Goal: Task Accomplishment & Management: Use online tool/utility

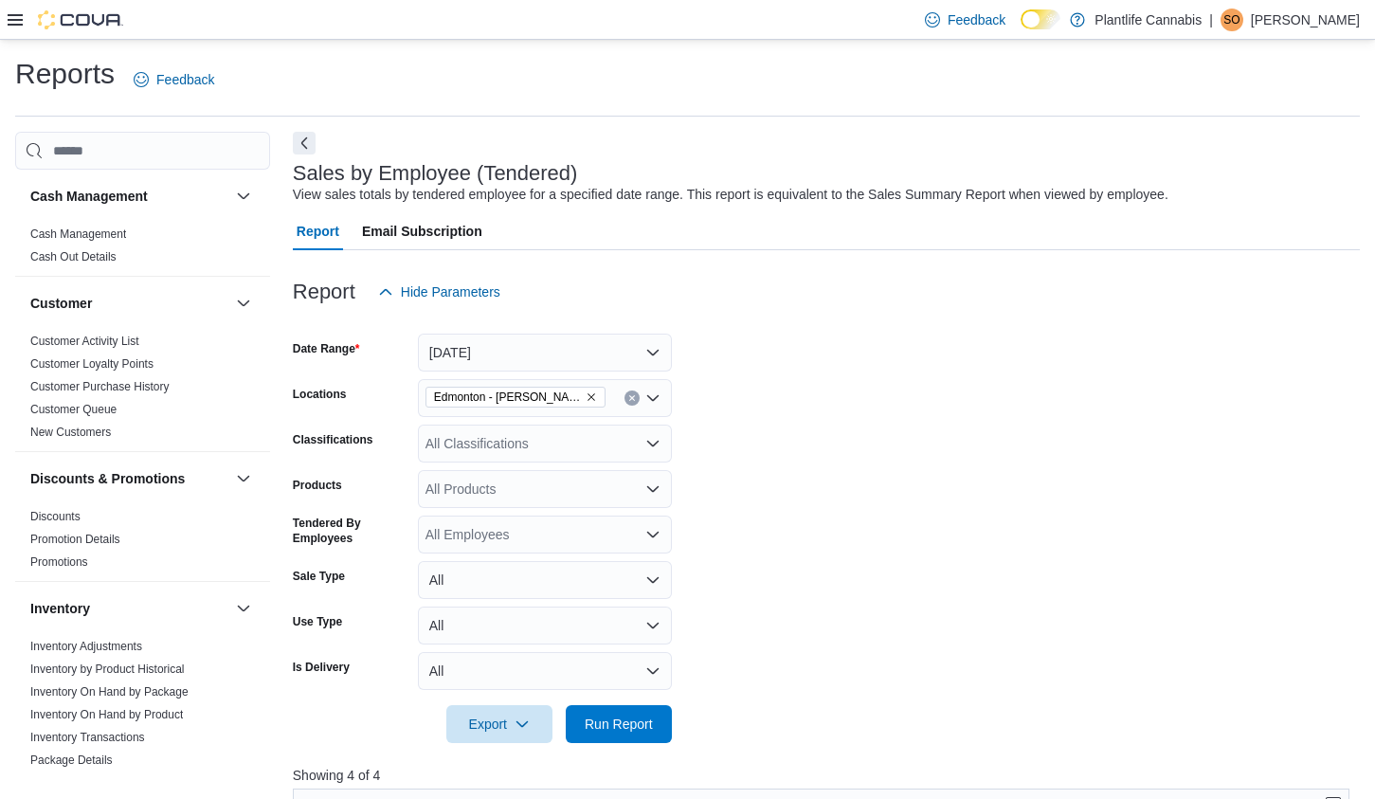
scroll to position [425, 0]
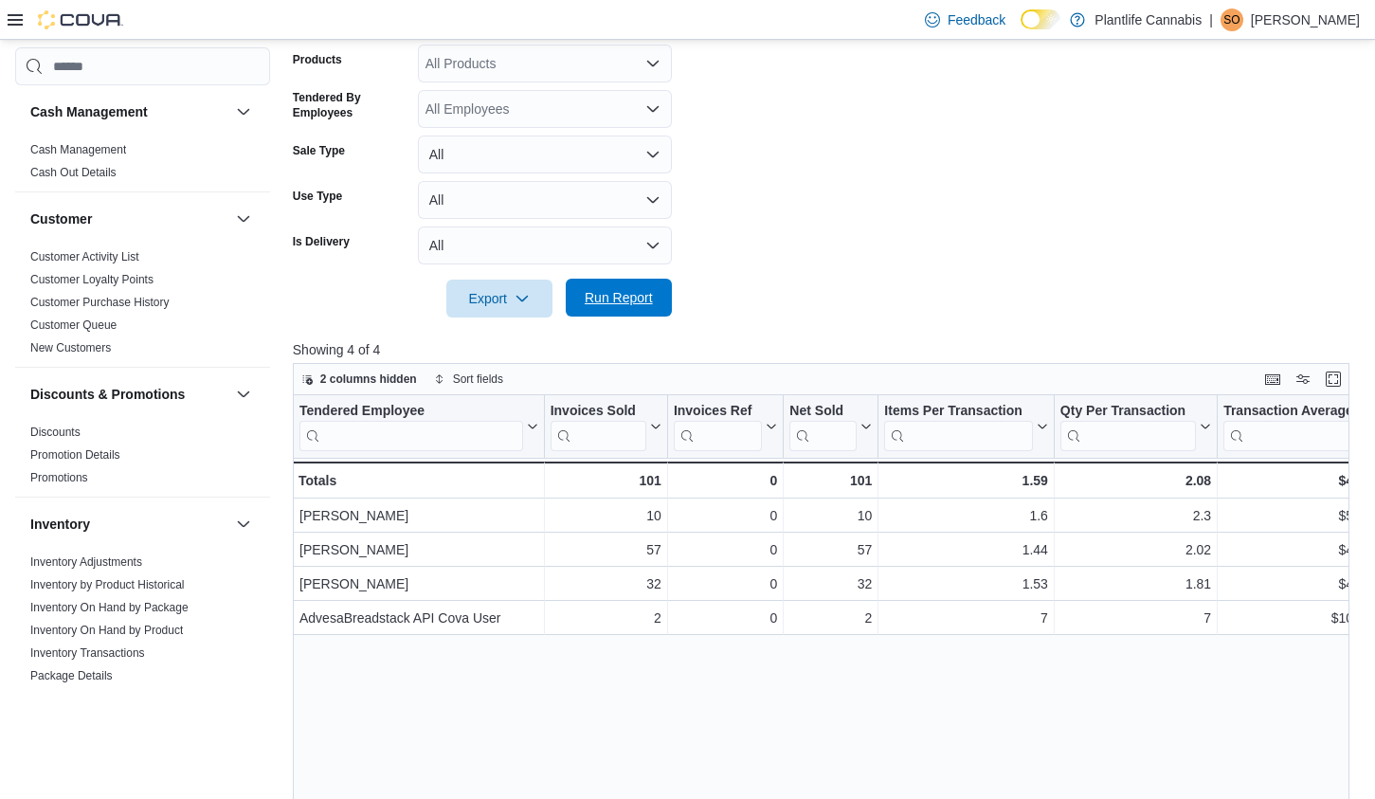
click at [647, 293] on span "Run Report" at bounding box center [619, 297] width 68 height 19
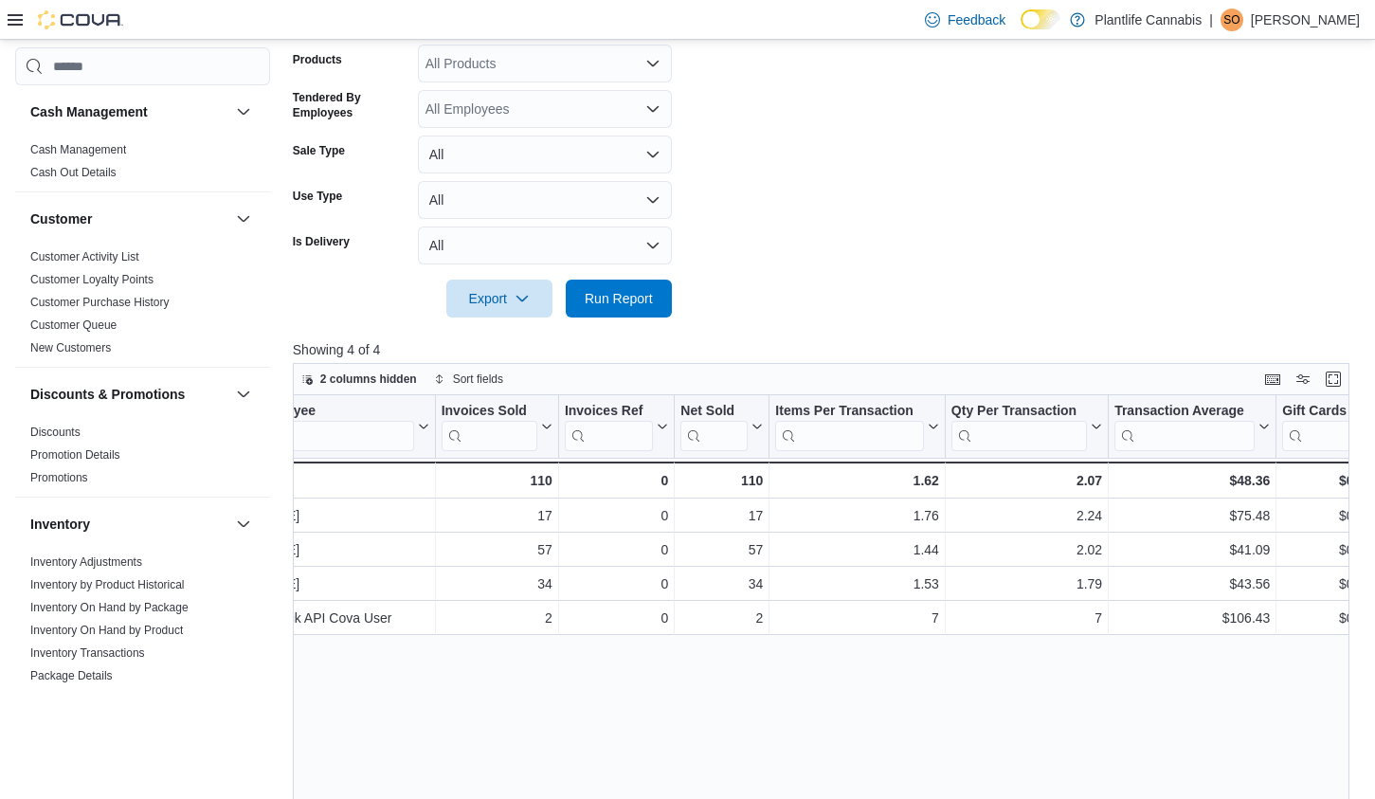
scroll to position [0, 0]
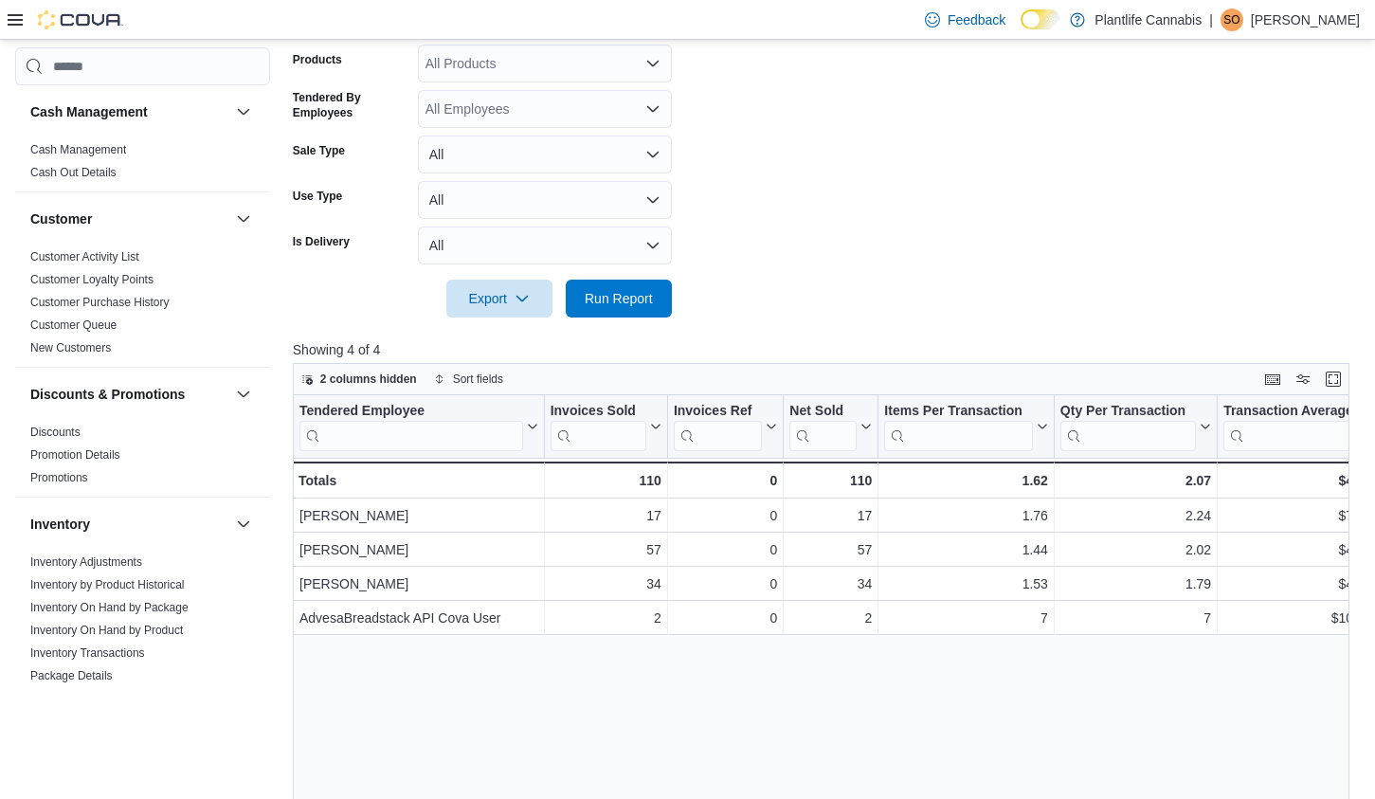
drag, startPoint x: 798, startPoint y: 258, endPoint x: 762, endPoint y: 263, distance: 36.4
click at [796, 258] on form "Date Range Today Locations Edmonton - Terra Losa Classifications All Classifica…" at bounding box center [826, 101] width 1067 height 432
click at [635, 292] on span "Run Report" at bounding box center [619, 297] width 68 height 19
click at [586, 290] on span "Run Report" at bounding box center [619, 297] width 68 height 19
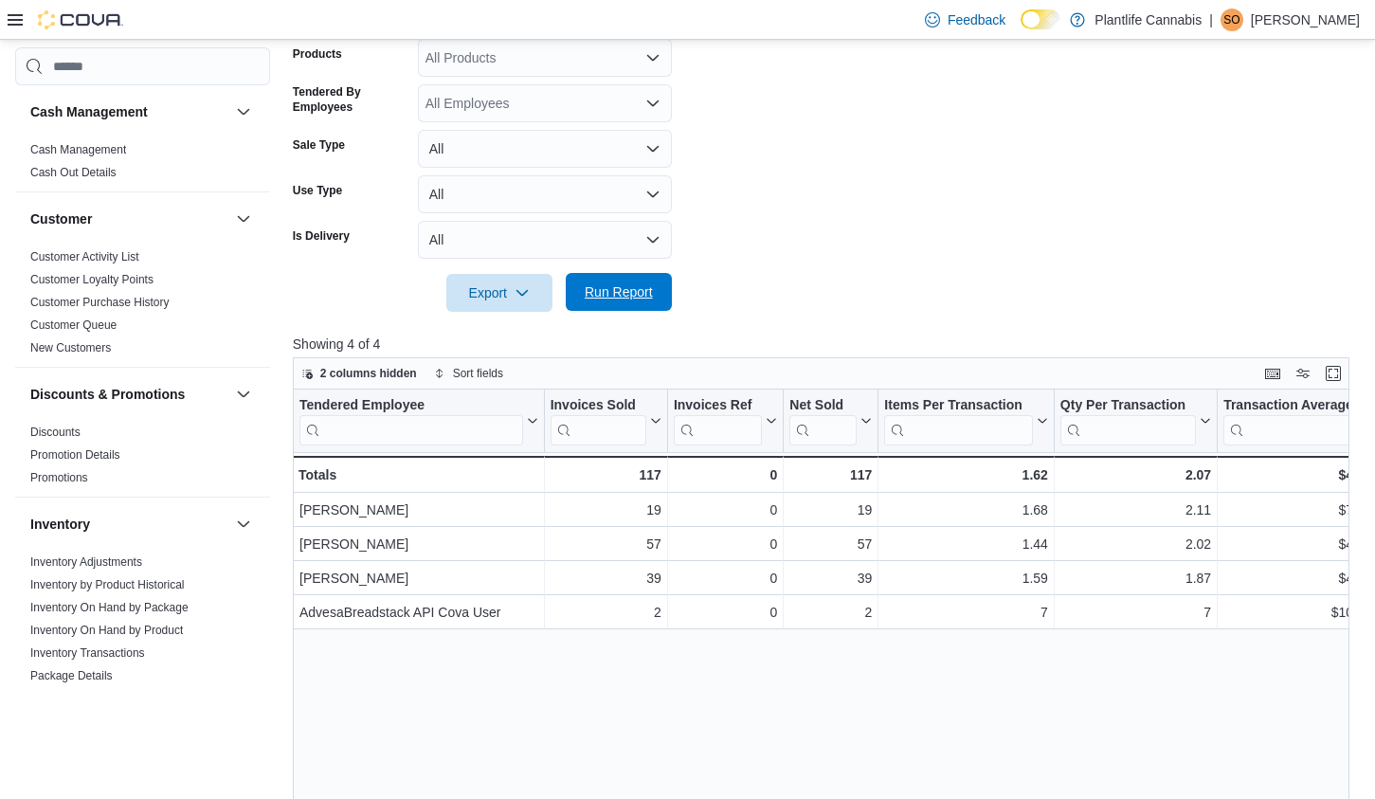
click at [606, 286] on span "Run Report" at bounding box center [619, 291] width 68 height 19
click at [617, 296] on span "Run Report" at bounding box center [619, 291] width 68 height 19
click at [629, 306] on span "Run Report" at bounding box center [618, 292] width 83 height 38
